Goal: Task Accomplishment & Management: Use online tool/utility

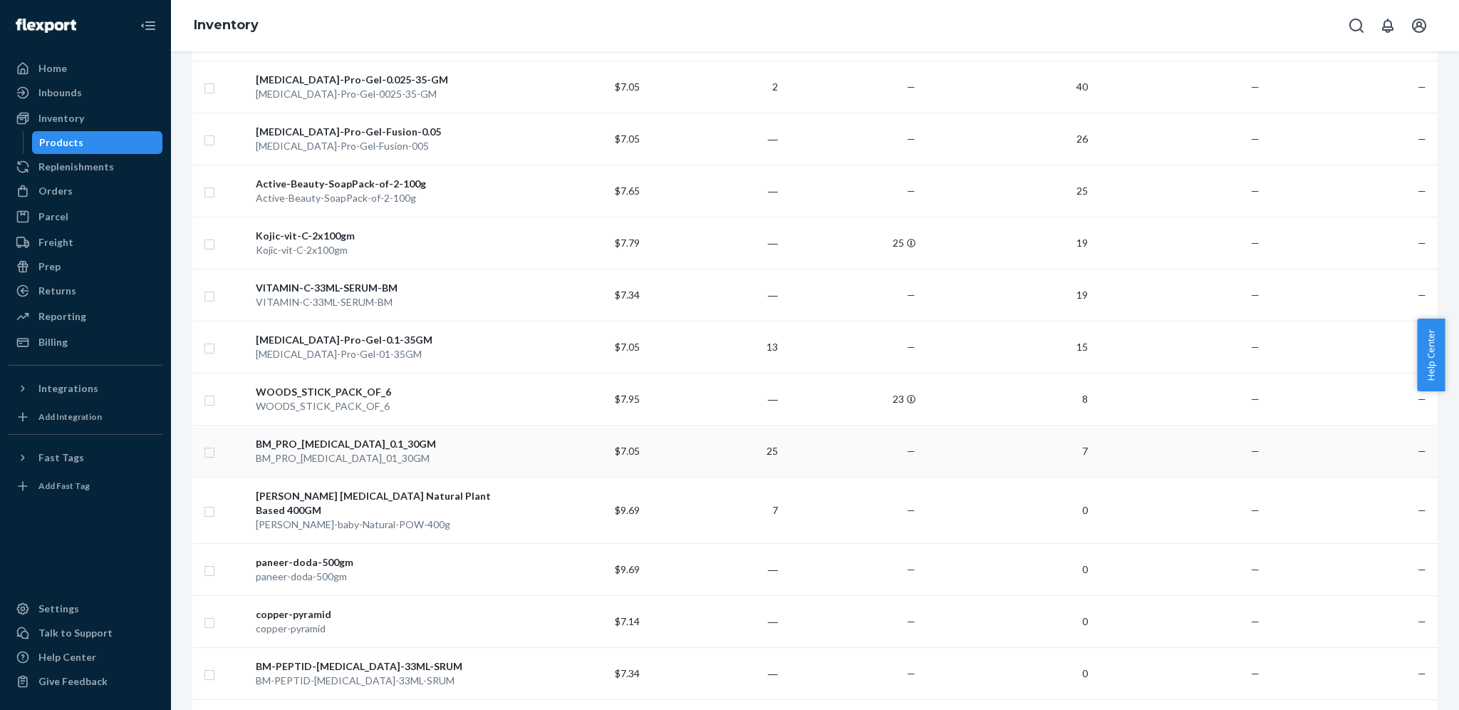
click at [388, 440] on div "BM_PRO_[MEDICAL_DATA]_0.1_30GM" at bounding box center [379, 444] width 247 height 14
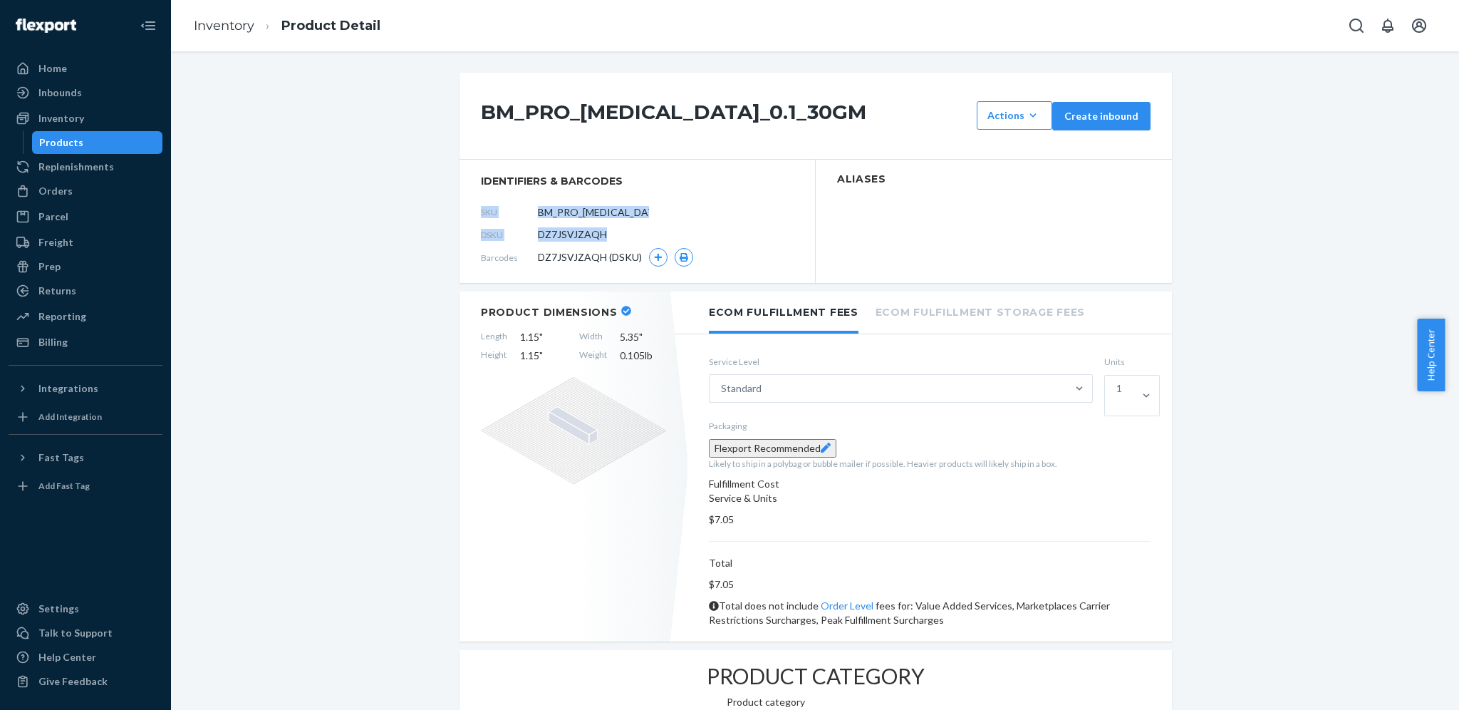
drag, startPoint x: 469, startPoint y: 209, endPoint x: 601, endPoint y: 230, distance: 133.4
click at [601, 230] on section "identifiers & barcodes SKU BM_PRO_[MEDICAL_DATA]_01_30GM DSKU DZ7JSVJZAQH Barco…" at bounding box center [638, 221] width 356 height 123
copy section "SKU DSKU DZ7JSVJZAQH"
click at [71, 113] on div "Inventory" at bounding box center [61, 118] width 46 height 14
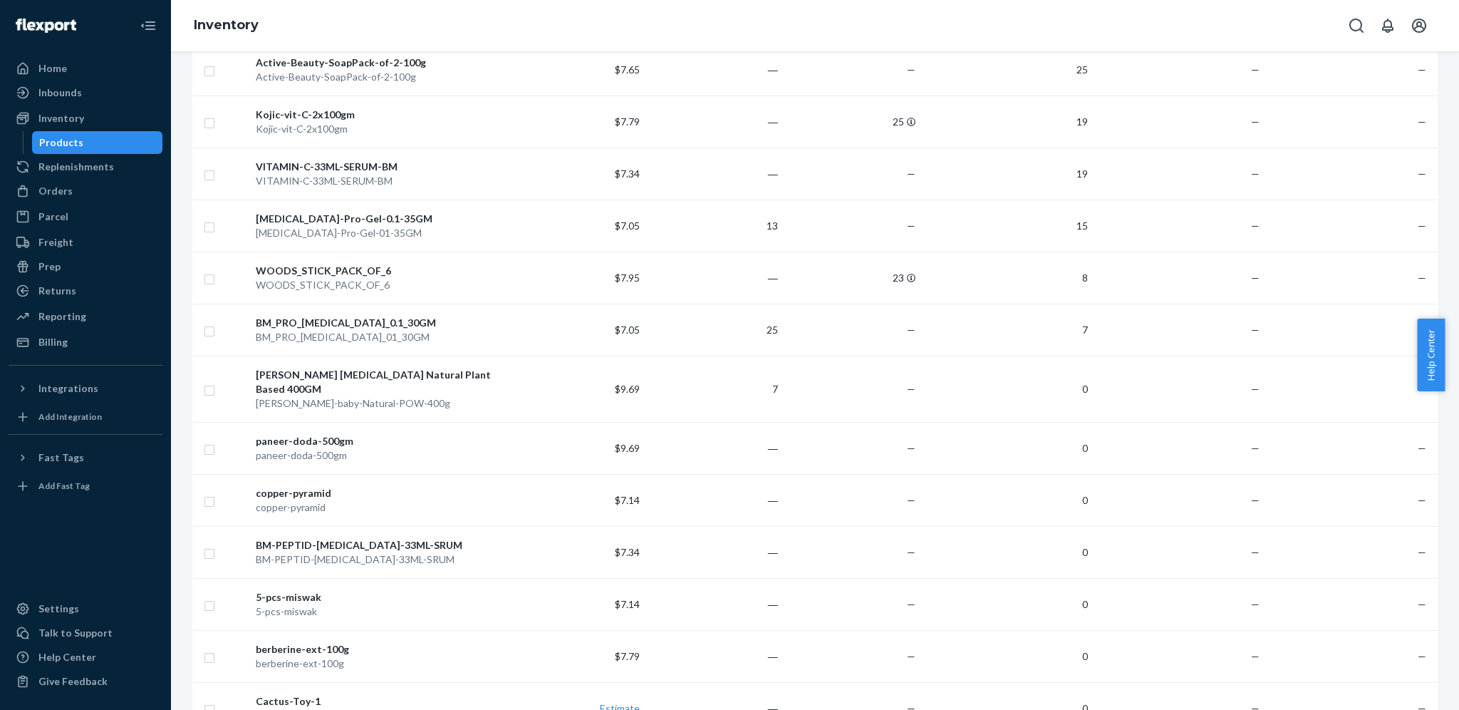
scroll to position [481, 0]
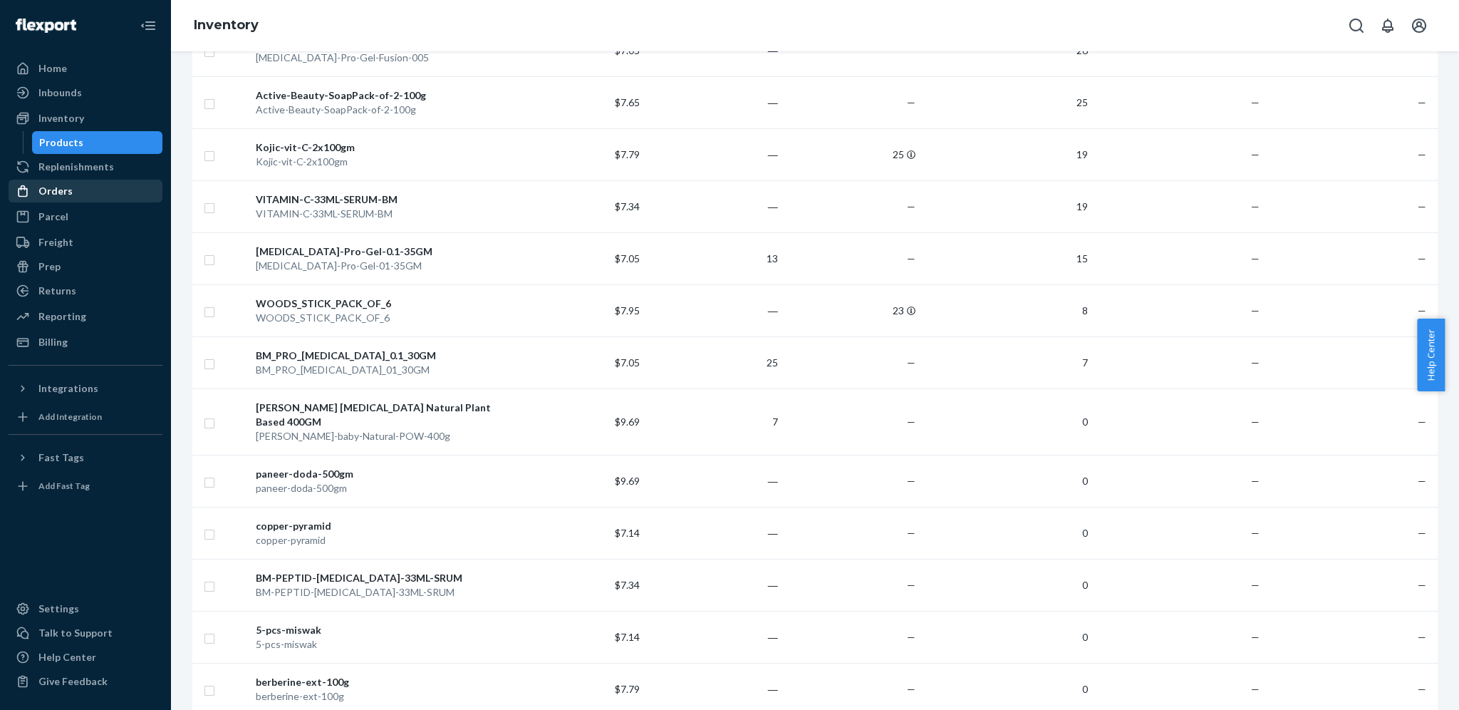
click at [116, 195] on div "Orders" at bounding box center [85, 191] width 151 height 20
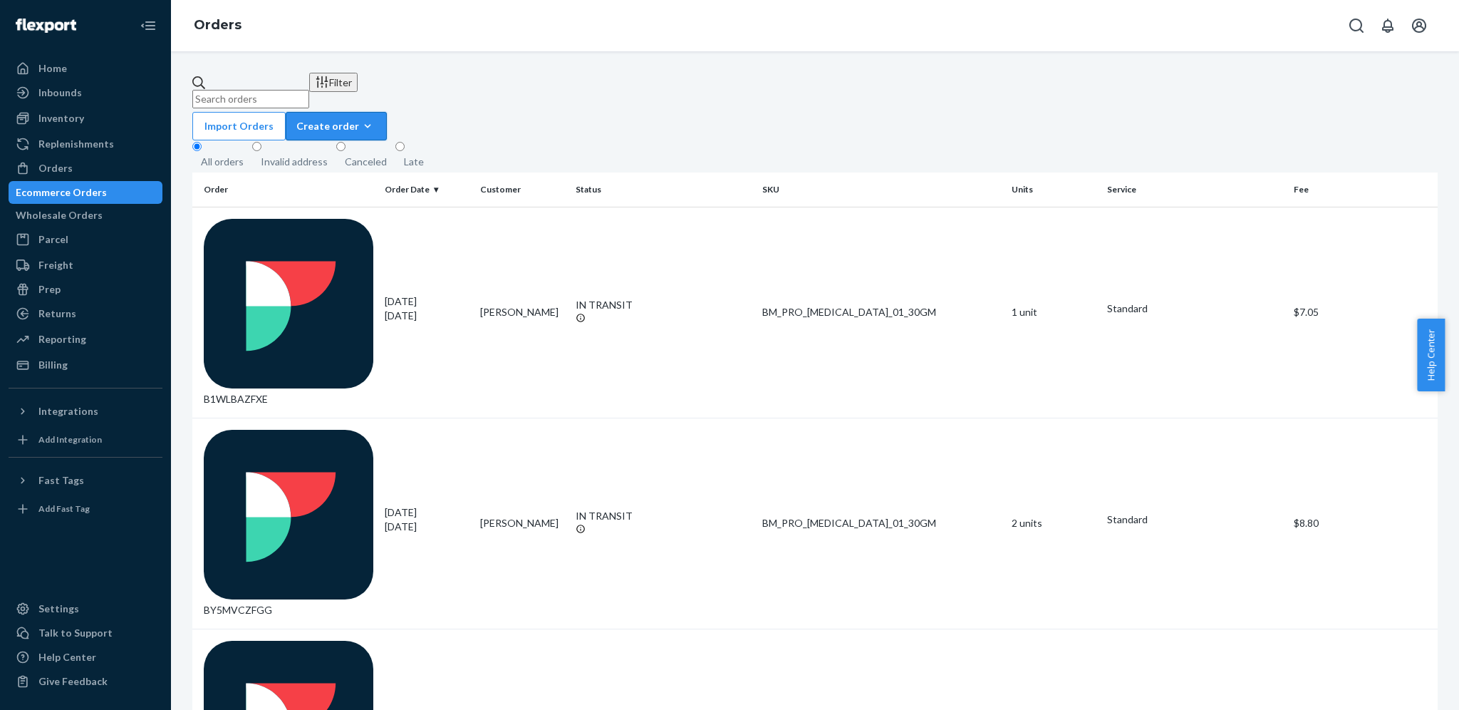
click at [376, 119] on div "Create order" at bounding box center [336, 126] width 80 height 14
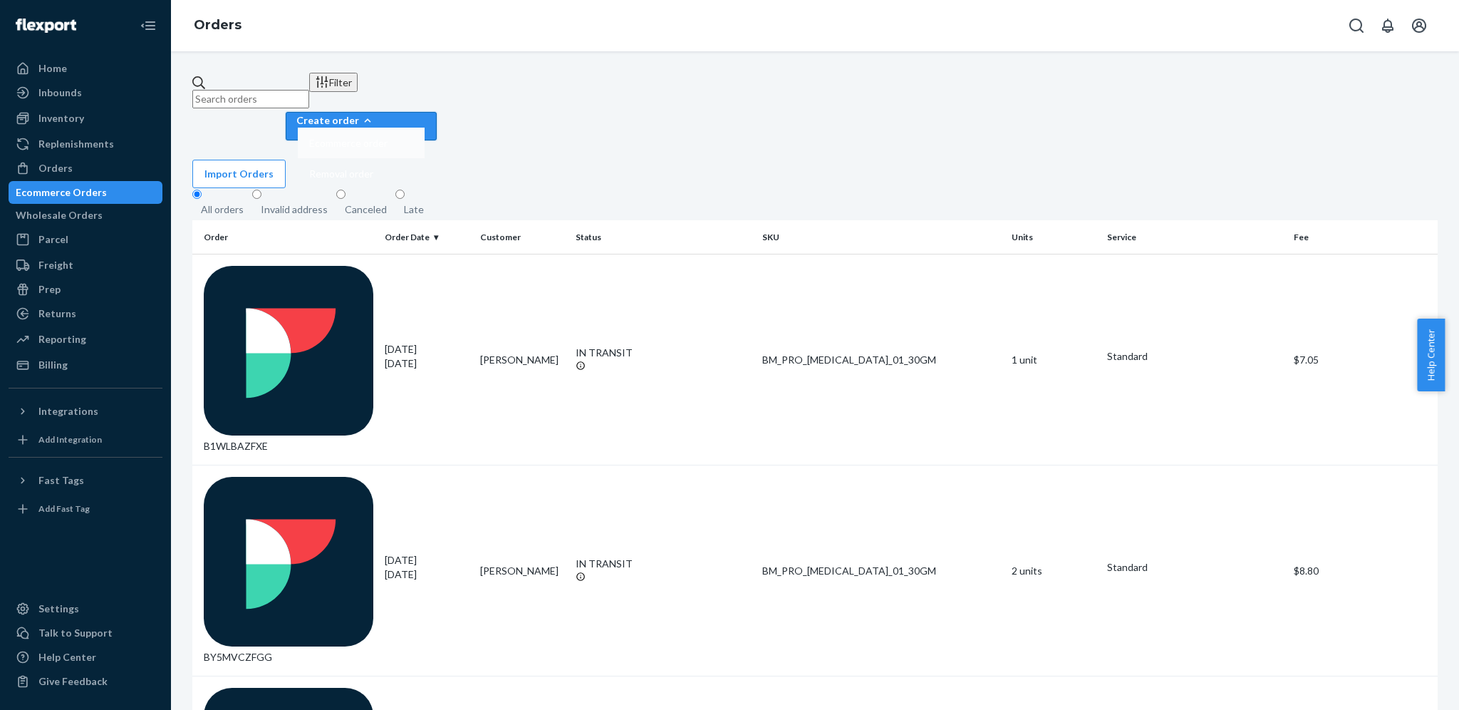
click at [425, 128] on button "Ecommerce order" at bounding box center [361, 143] width 127 height 31
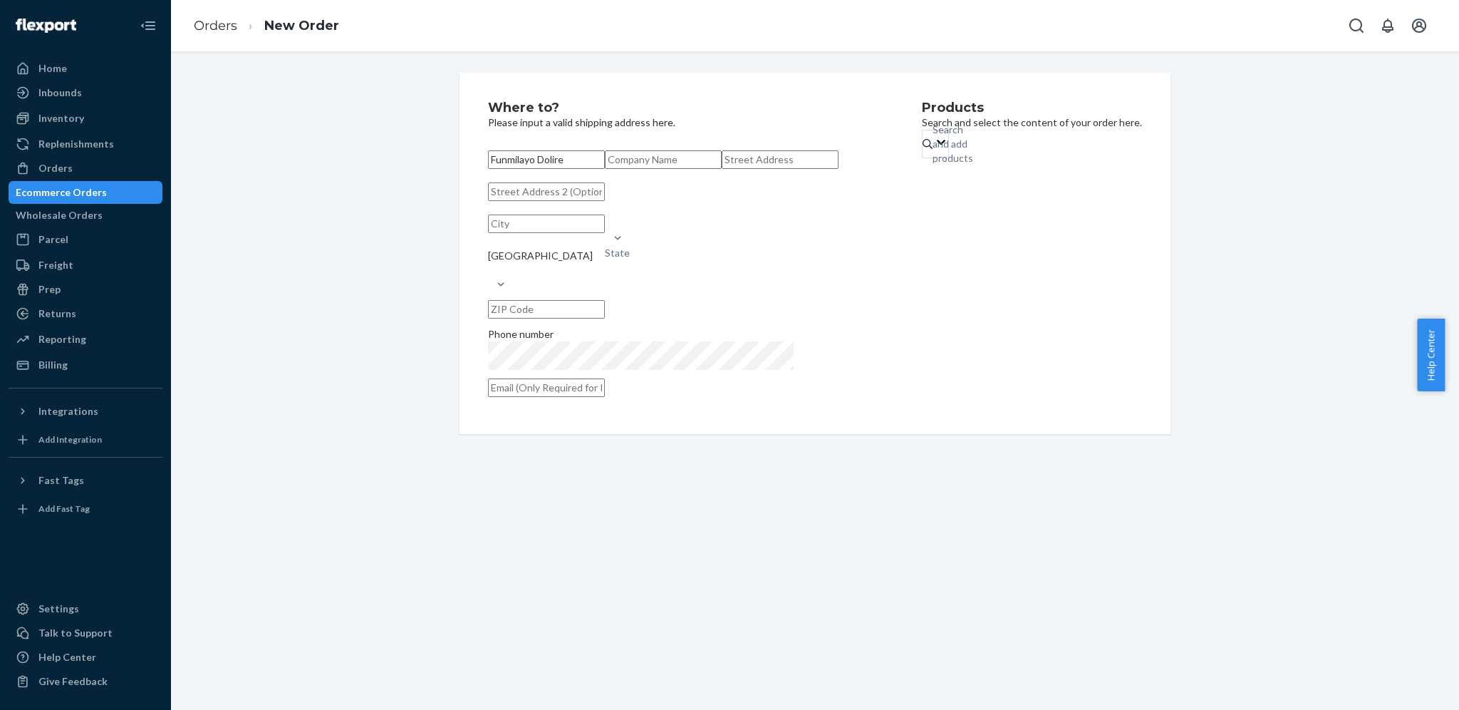
type input "Funmilayo Dolire"
click at [722, 169] on input "text" at bounding box center [780, 159] width 117 height 19
paste input "[STREET_ADDRESS][PERSON_NAME]"
type input "[STREET_ADDRESS][PERSON_NAME]"
type input "Apt D"
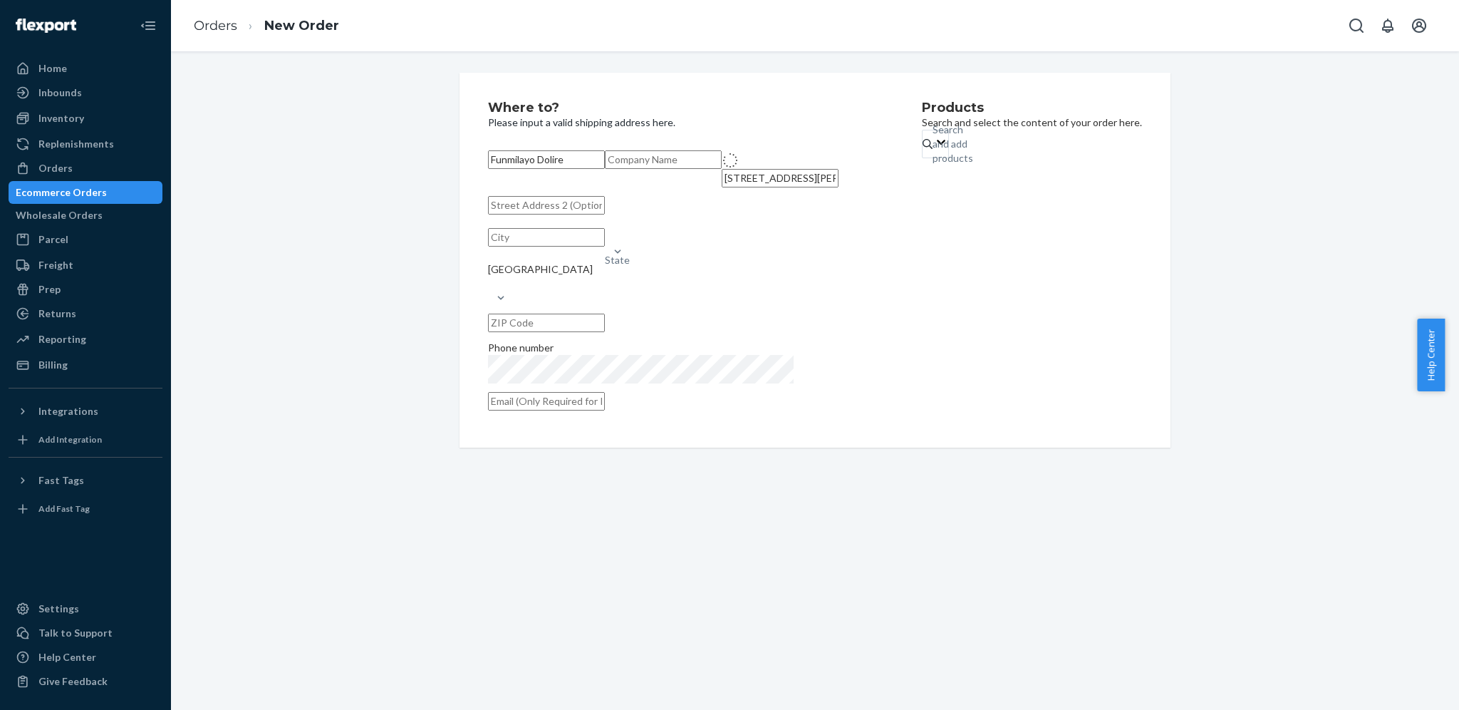
type input "[GEOGRAPHIC_DATA]"
type input "46224"
click at [922, 392] on div "Products Search and select the content of your order here. Search and add produ…" at bounding box center [1032, 260] width 220 height 318
click at [933, 151] on div "Search and add products" at bounding box center [933, 144] width 1 height 14
click at [933, 151] on input "Search and add products" at bounding box center [933, 144] width 1 height 14
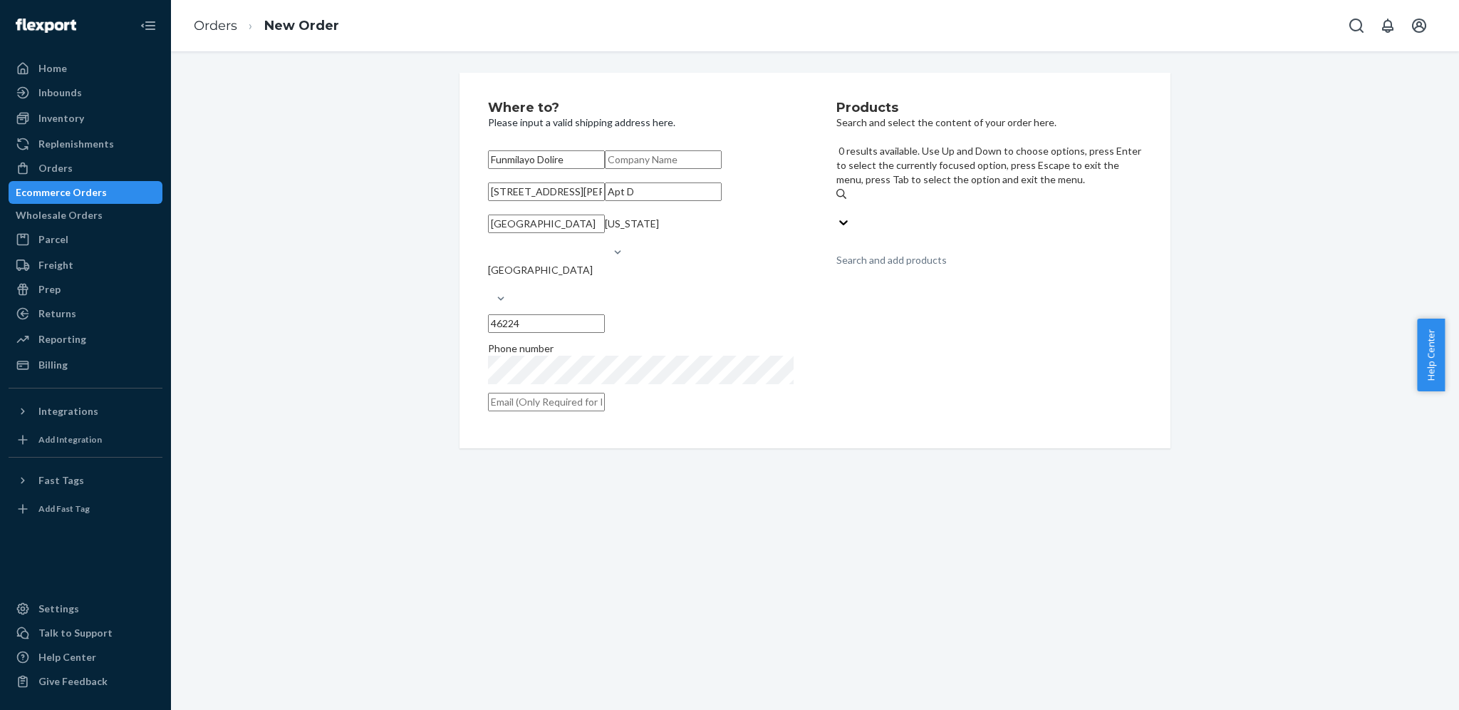
click at [930, 201] on div "Search and add products" at bounding box center [989, 208] width 306 height 14
click at [838, 201] on input "0 results available. Use Up and Down to choose options, press Enter to select t…" at bounding box center [836, 208] width 1 height 14
type input "0.1"
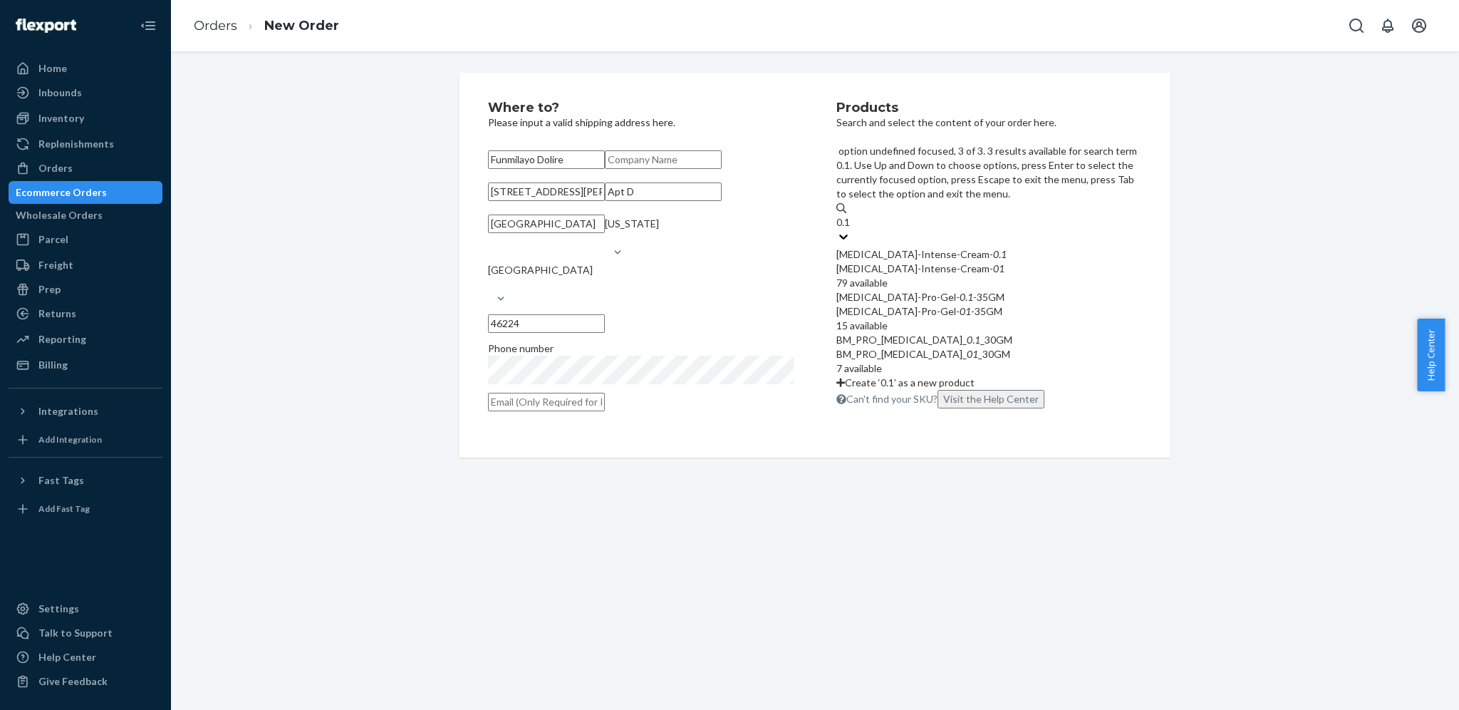
click at [967, 333] on em "0" at bounding box center [970, 339] width 6 height 12
click at [851, 229] on input "0.1" at bounding box center [843, 222] width 15 height 14
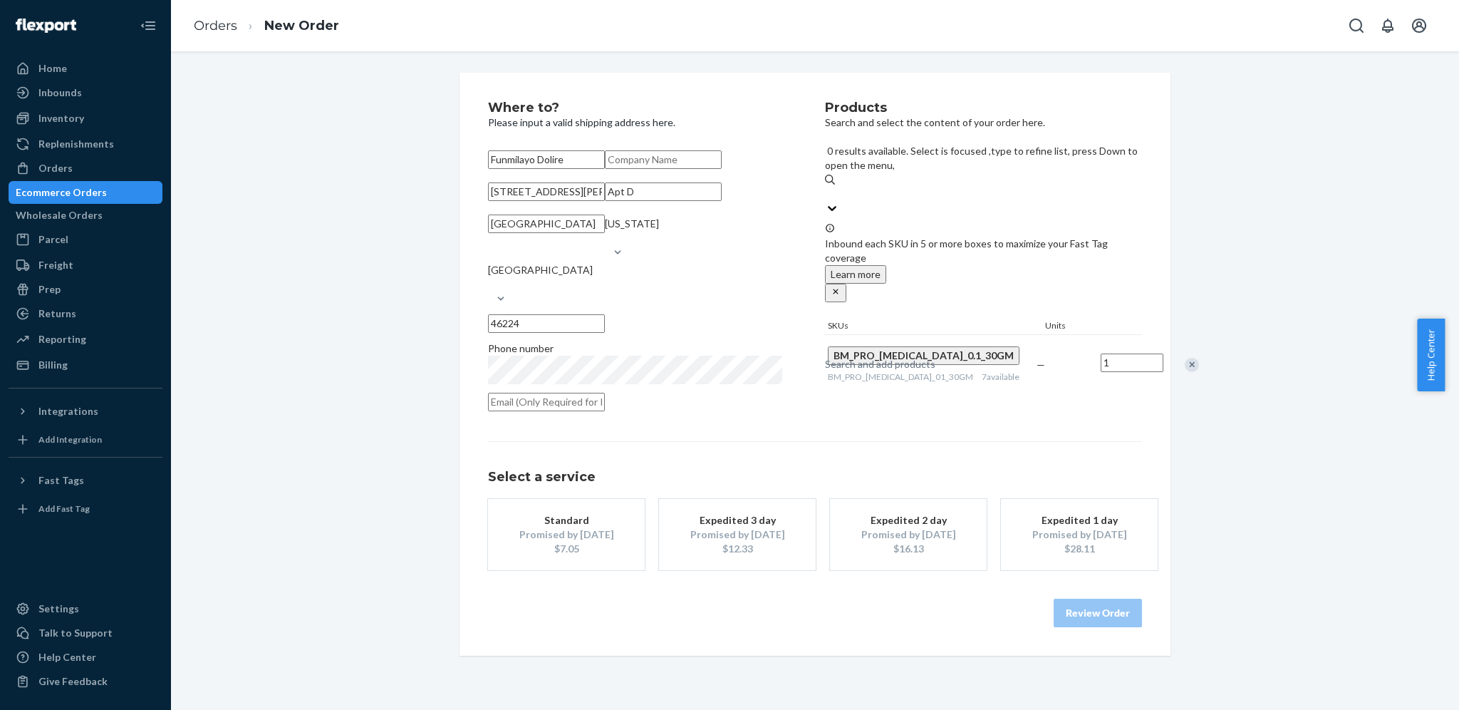
click at [599, 527] on div "Standard" at bounding box center [566, 520] width 114 height 14
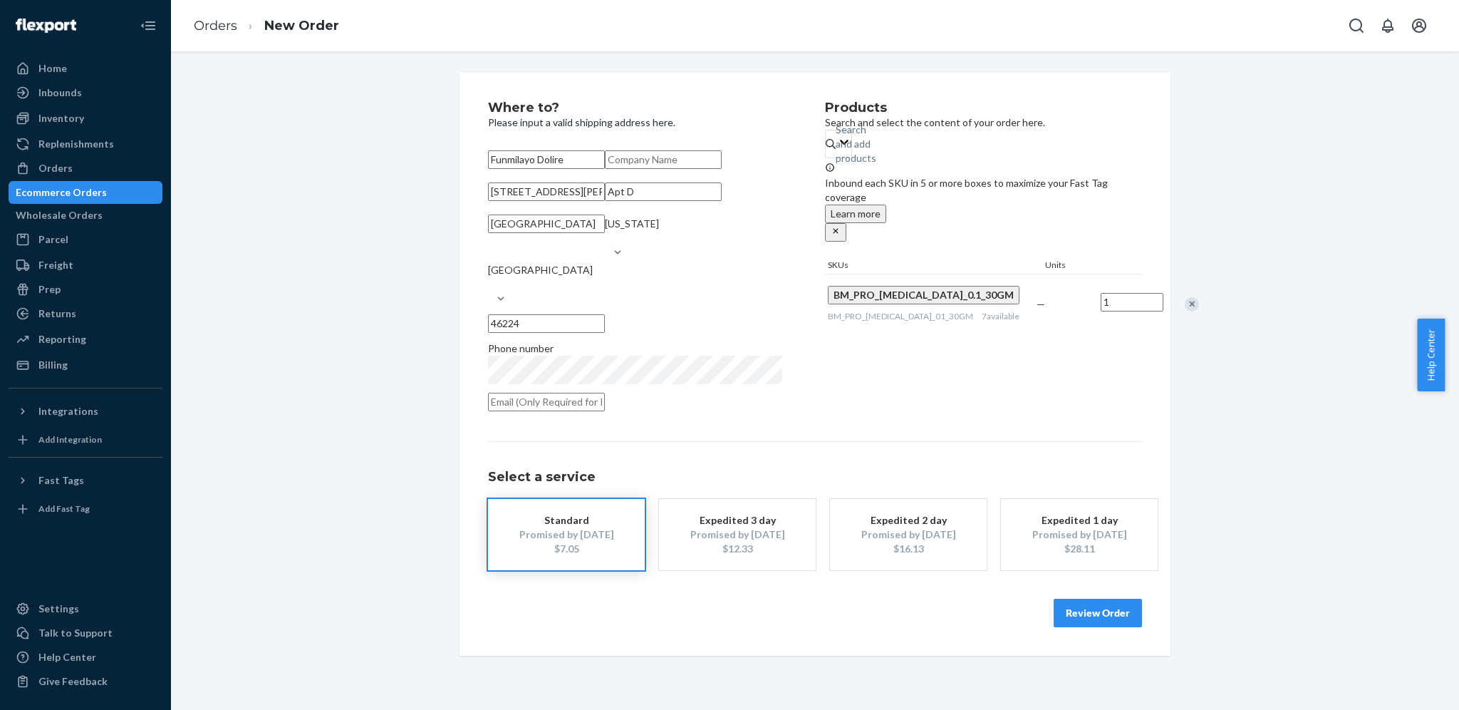
click at [1076, 627] on button "Review Order" at bounding box center [1098, 613] width 88 height 29
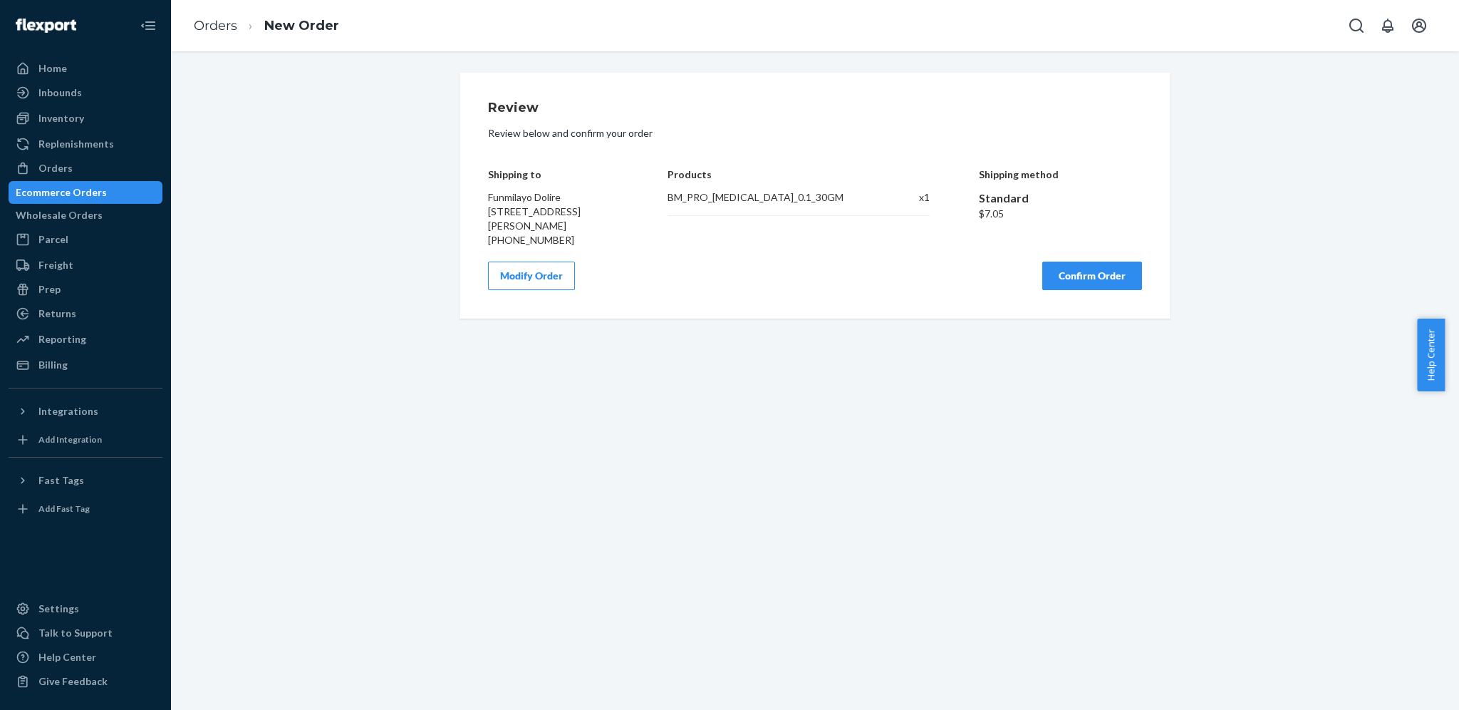
click at [989, 209] on div "$7.05" at bounding box center [1061, 214] width 164 height 14
copy div "7.05"
click at [875, 310] on div "Review Review below and confirm your order Shipping to Funmilayo Dolire [STREET…" at bounding box center [815, 196] width 711 height 246
click at [1045, 290] on button "Confirm Order" at bounding box center [1092, 275] width 100 height 29
